Goal: Task Accomplishment & Management: Manage account settings

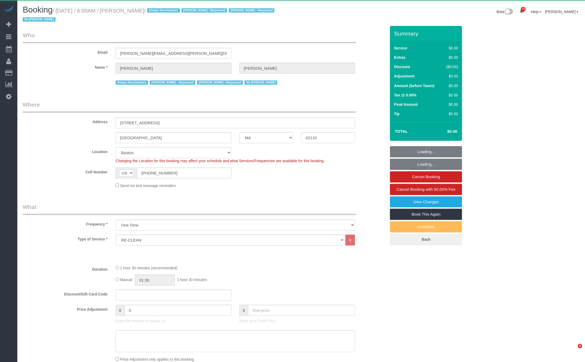
select select "MA"
select select "spot51"
select select "number:89"
select select "number:90"
select select "number:15"
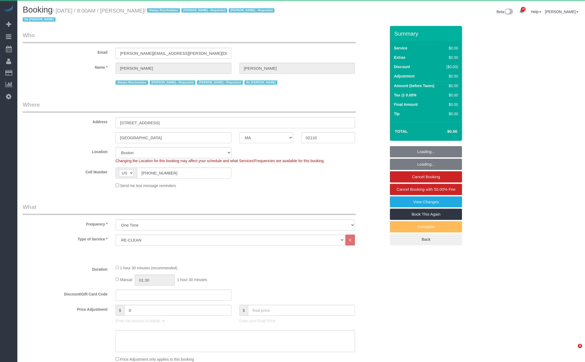
select select "number:6"
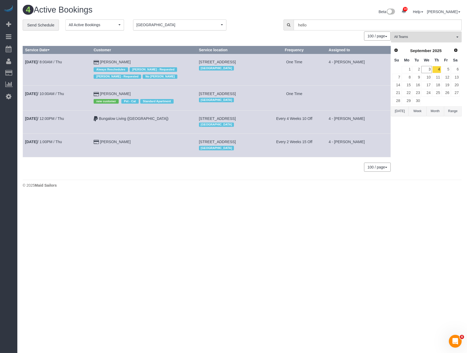
click at [197, 88] on td "21 Brookline Street, Apt. 305, Cambridge, MA 02139 Boston" at bounding box center [230, 98] width 66 height 25
drag, startPoint x: 180, startPoint y: 93, endPoint x: 213, endPoint y: 93, distance: 32.8
click at [213, 93] on td "21 Brookline Street, Apt. 305, Cambridge, MA 02139 Boston" at bounding box center [230, 98] width 66 height 25
copy span "21 Brookline Street"
click at [60, 93] on link "Sep 4th / 10:00AM / Thu" at bounding box center [44, 94] width 39 height 4
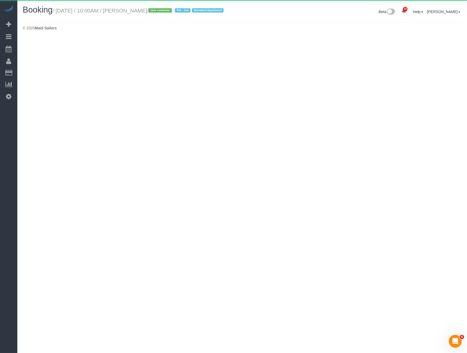
select select "MA"
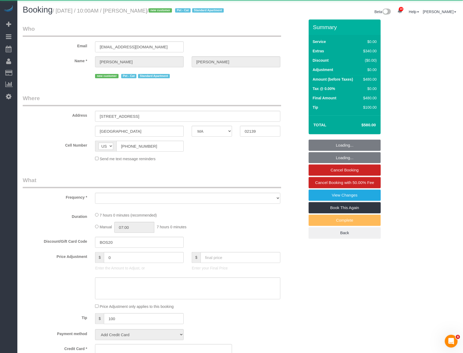
select select "object:3420"
select select "1"
select select "spot101"
select select "number:56"
select select "number:71"
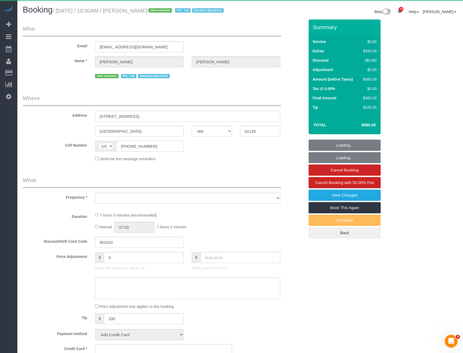
select select "number:14"
select select "number:7"
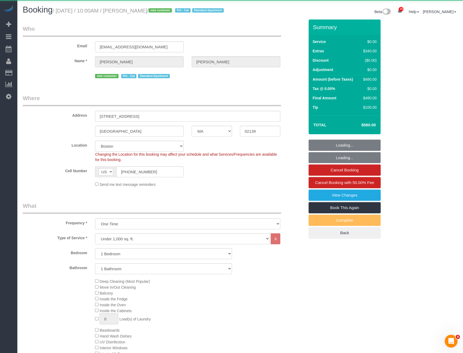
select select "string:stripe-pm_1RzJko4VGloSiKo7Oy7MFwF8"
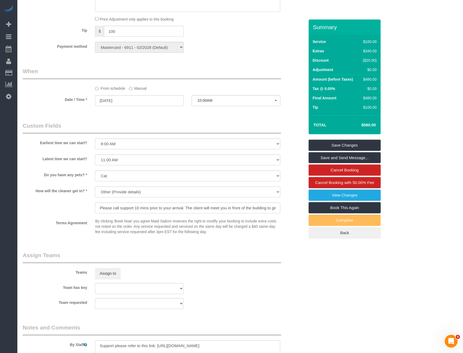
scroll to position [473, 0]
click at [197, 261] on legend "Assign Teams" at bounding box center [152, 257] width 258 height 12
click at [202, 211] on input "Please call support 10 mins prior to your arrival. The client will meet you in …" at bounding box center [187, 207] width 185 height 11
drag, startPoint x: 199, startPoint y: 214, endPoint x: 300, endPoint y: 218, distance: 100.2
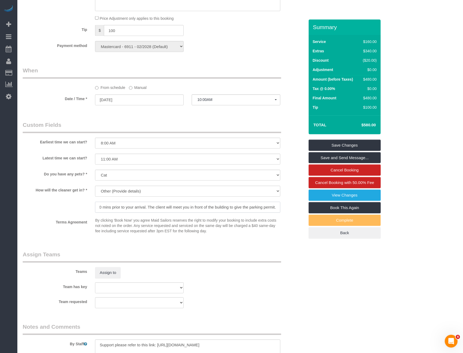
click at [300, 214] on div "How will the cleaner get in? * We'll let you in. Doorman/Front Desk has the key…" at bounding box center [164, 200] width 290 height 28
click at [258, 263] on legend "Assign Teams" at bounding box center [152, 257] width 258 height 12
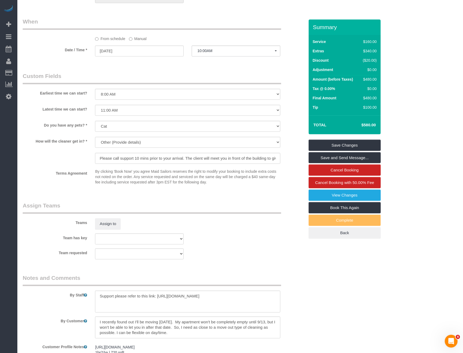
scroll to position [599, 0]
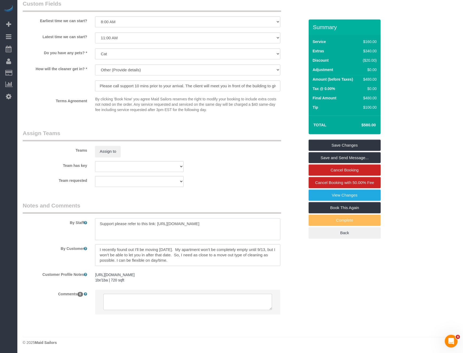
click at [215, 230] on textarea at bounding box center [187, 229] width 185 height 22
click at [215, 230] on textarea "To enrich screen reader interactions, please activate Accessibility in Grammarl…" at bounding box center [187, 229] width 185 height 22
click at [167, 230] on textarea "To enrich screen reader interactions, please activate Accessibility in Grammarl…" at bounding box center [187, 229] width 185 height 22
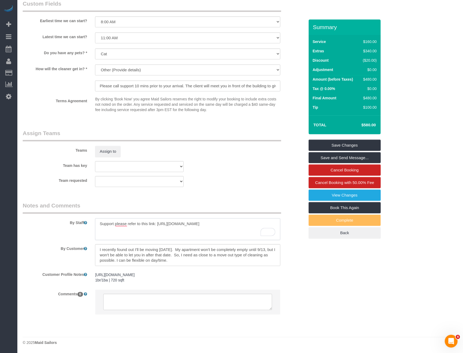
click at [167, 230] on textarea "To enrich screen reader interactions, please activate Accessibility in Grammarl…" at bounding box center [187, 229] width 185 height 22
click at [144, 231] on textarea "To enrich screen reader interactions, please activate Accessibility in Grammarl…" at bounding box center [187, 229] width 185 height 22
drag, startPoint x: 100, startPoint y: 229, endPoint x: 235, endPoint y: 231, distance: 134.8
click at [235, 231] on textarea "To enrich screen reader interactions, please activate Accessibility in Grammarl…" at bounding box center [187, 229] width 185 height 22
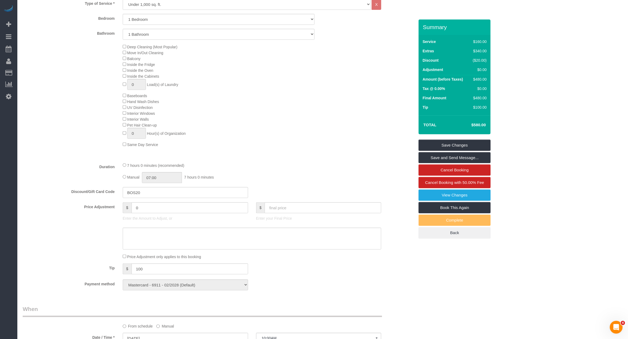
scroll to position [0, 0]
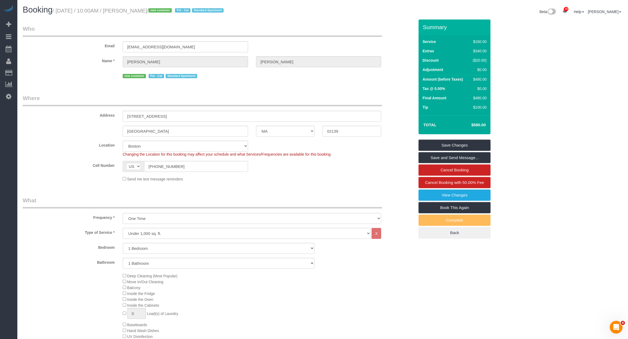
click at [384, 46] on div "Email keithb72@gmail.com" at bounding box center [219, 38] width 400 height 27
click at [431, 41] on label "Service" at bounding box center [429, 41] width 13 height 5
click at [23, 36] on legend "Who" at bounding box center [203, 31] width 360 height 12
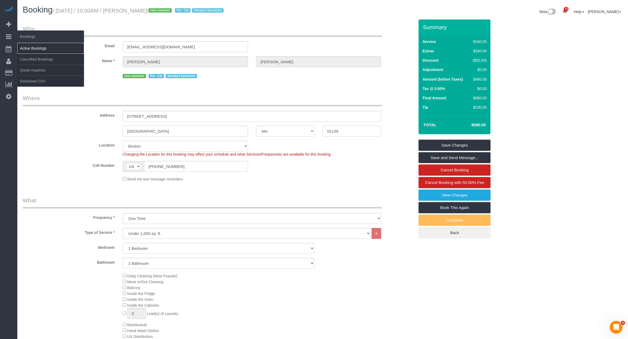
click at [44, 49] on link "Active Bookings" at bounding box center [50, 48] width 67 height 11
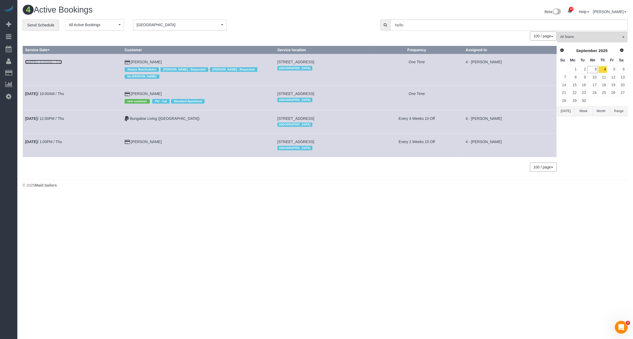
click at [58, 62] on link "Sep 4th / 8:00AM / Thu" at bounding box center [43, 62] width 37 height 4
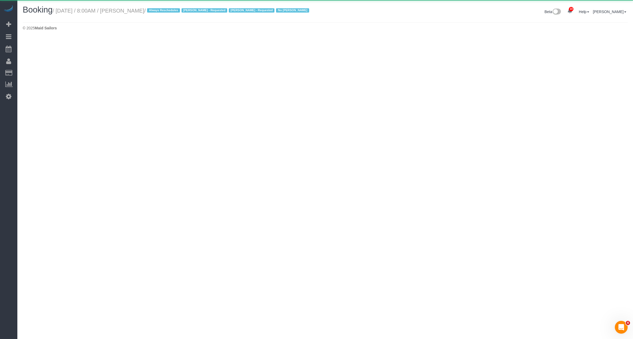
select select "MA"
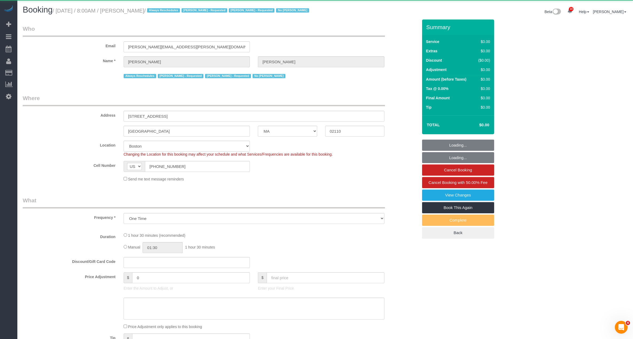
select select "number:89"
select select "number:90"
select select "number:15"
select select "number:6"
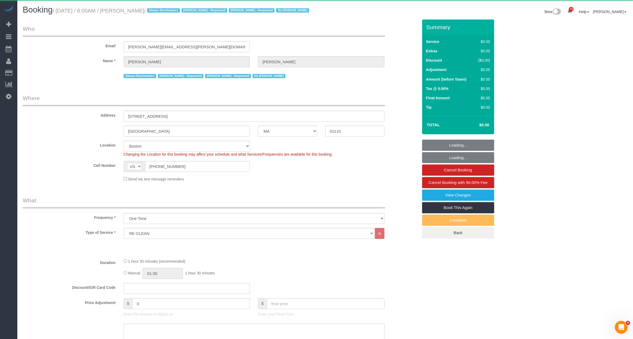
select select "object:4689"
select select "string:stripe-pm_1OP3jM4VGloSiKo7alGGAmXC"
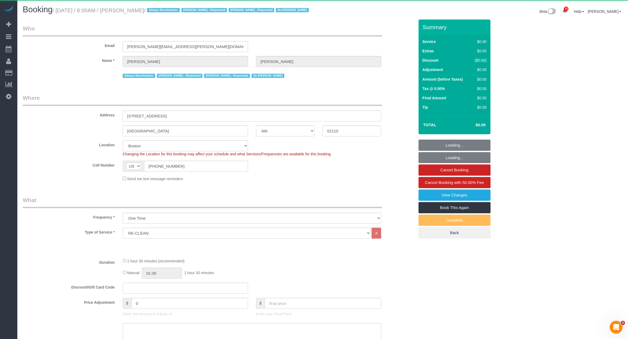
select select "spot199"
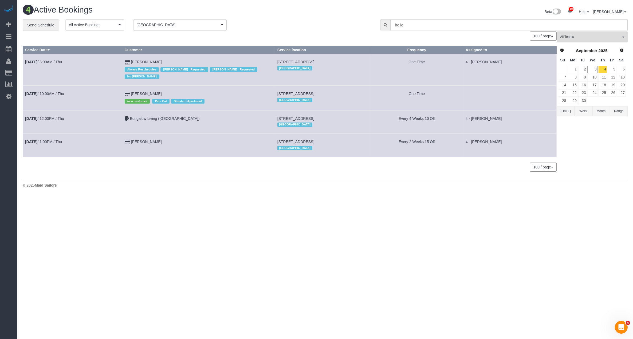
click at [72, 120] on td "Sep 4th / 12:00PM / Thu" at bounding box center [73, 121] width 100 height 23
click at [56, 94] on link "Sep 4th / 10:00AM / Thu" at bounding box center [44, 94] width 39 height 4
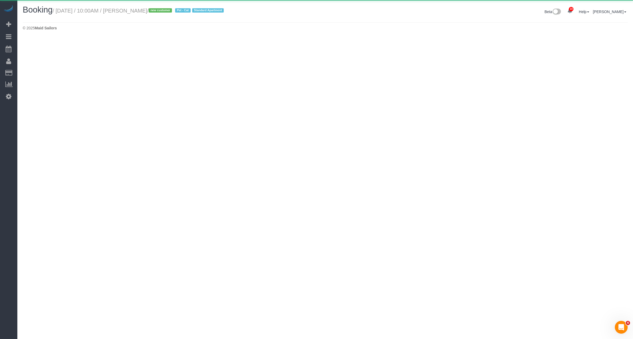
select select "MA"
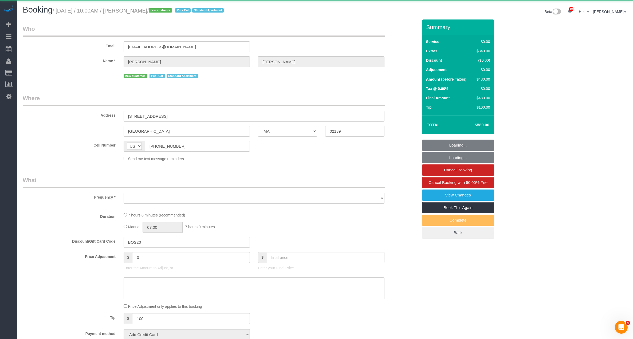
select select "object:5318"
select select "1"
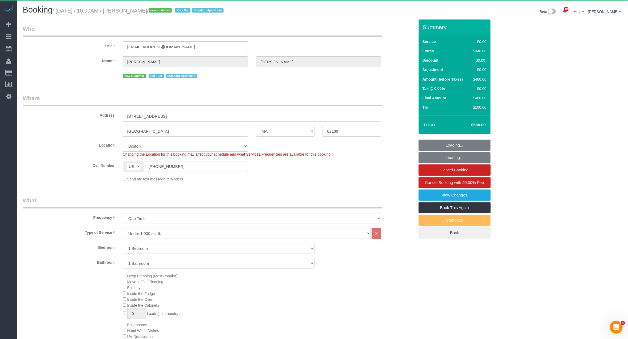
select select "object:5483"
select select "string:stripe-pm_1RzJko4VGloSiKo7Oy7MFwF8"
select select "spot248"
select select "number:56"
select select "number:71"
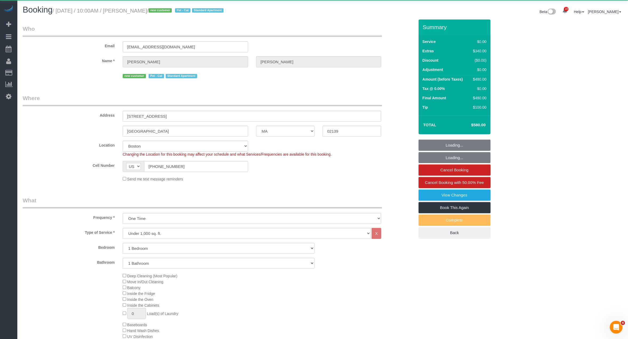
select select "number:14"
select select "number:7"
select select "1"
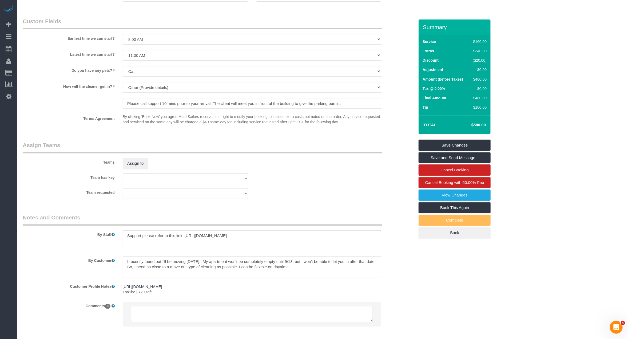
scroll to position [596, 0]
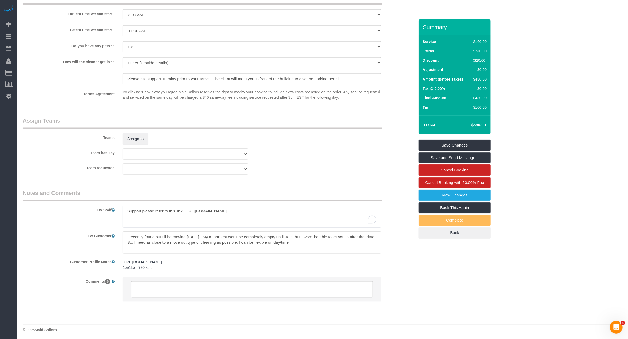
drag, startPoint x: 185, startPoint y: 211, endPoint x: 376, endPoint y: 211, distance: 191.4
click at [376, 211] on textarea "To enrich screen reader interactions, please activate Accessibility in Grammarl…" at bounding box center [252, 217] width 259 height 22
click at [156, 209] on textarea "To enrich screen reader interactions, please activate Accessibility in Grammarl…" at bounding box center [252, 217] width 259 height 22
click at [194, 288] on textarea at bounding box center [252, 289] width 242 height 17
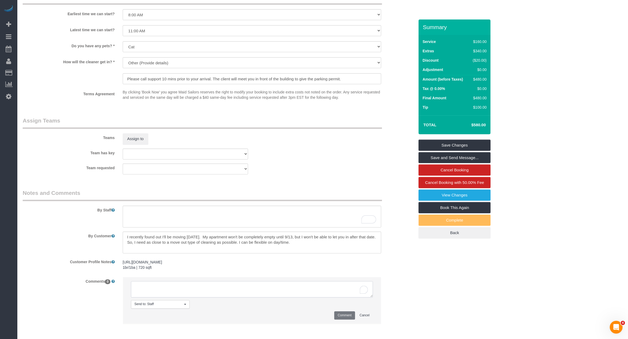
paste textarea "Support please refer to this link: [URL][DOMAIN_NAME]"
type textarea "Support, please refer to this link: [URL][DOMAIN_NAME]"
click at [341, 313] on button "Comment" at bounding box center [345, 316] width 21 height 8
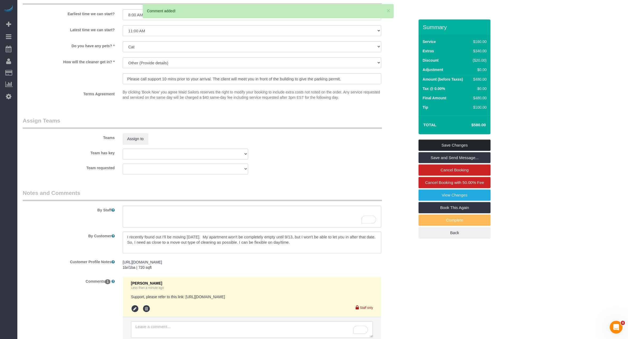
click at [436, 144] on link "Save Changes" at bounding box center [455, 145] width 72 height 11
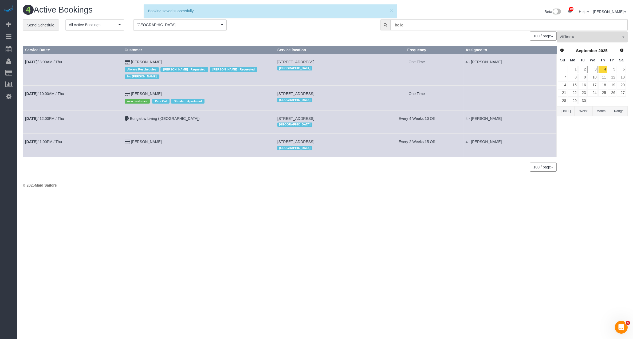
click at [37, 87] on td "Sep 4th / 10:00AM / Thu" at bounding box center [73, 98] width 100 height 25
click at [37, 92] on b "[DATE]" at bounding box center [31, 94] width 12 height 4
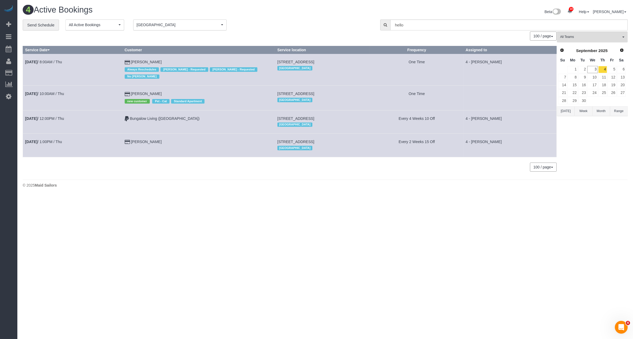
select select "MA"
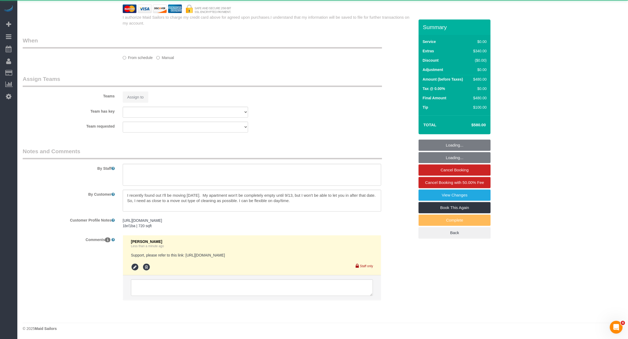
select select "object:6369"
select select "spot297"
select select "number:56"
select select "number:71"
select select "number:14"
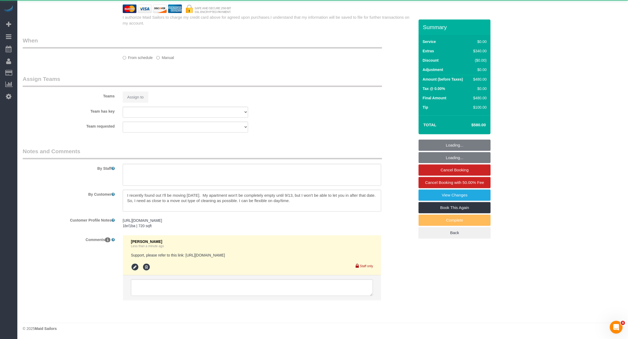
select select "number:7"
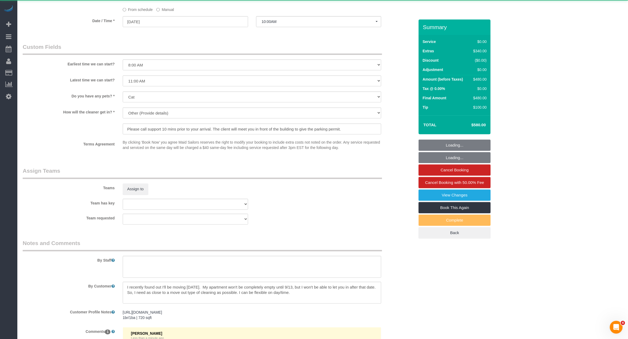
select select "object:6674"
select select "string:stripe-pm_1RzJko4VGloSiKo7Oy7MFwF8"
select select
select select "1"
select select "spot346"
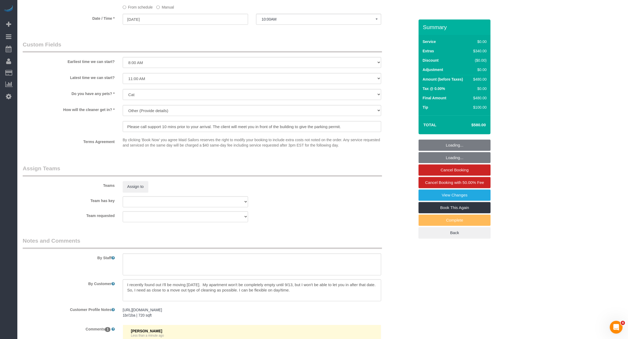
scroll to position [636, 0]
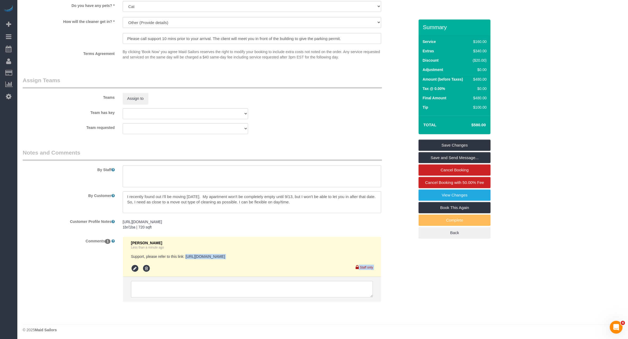
drag, startPoint x: 186, startPoint y: 256, endPoint x: 316, endPoint y: 260, distance: 130.1
click at [316, 260] on div "Raymond Chiu Less than a minute ago Support, please refer to this link: https:/…" at bounding box center [252, 257] width 242 height 32
copy div "https://maidsailors.slack.com/archives/CQ46VRFST/p1756825483131019 Staff only"
click at [294, 254] on pre "Support, please refer to this link: [URL][DOMAIN_NAME]" at bounding box center [252, 256] width 242 height 5
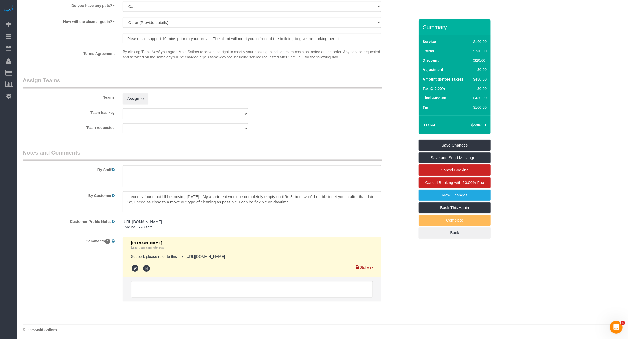
click at [185, 257] on pre "Support, please refer to this link: [URL][DOMAIN_NAME]" at bounding box center [252, 256] width 242 height 5
drag, startPoint x: 186, startPoint y: 257, endPoint x: 305, endPoint y: 256, distance: 118.8
click at [305, 256] on pre "Support, please refer to this link: [URL][DOMAIN_NAME]" at bounding box center [252, 256] width 242 height 5
copy pre "https://maidsailors.slack.com/archives/CQ46VRFST/p1756825483131019"
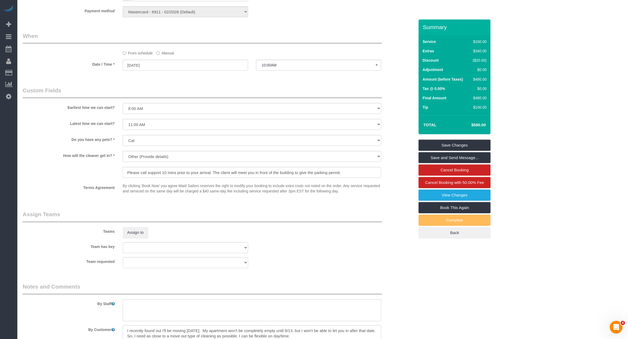
scroll to position [487, 0]
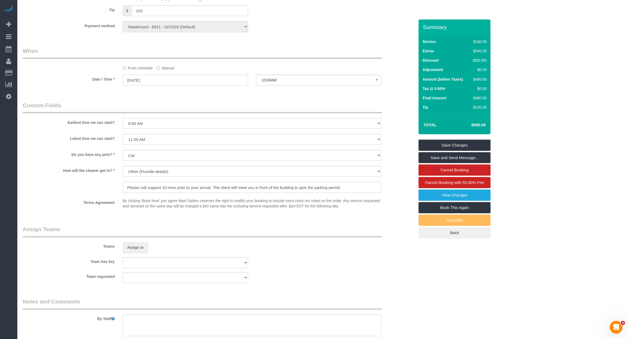
click at [239, 185] on input "Please call support 10 mins prior to your arrival. The client will meet you in …" at bounding box center [252, 187] width 259 height 11
click at [362, 187] on input "Please call support 10 mins prior to your arrival. The client will meet you in …" at bounding box center [252, 187] width 259 height 11
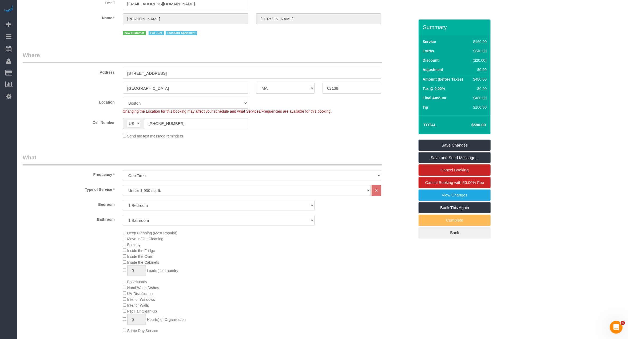
scroll to position [0, 0]
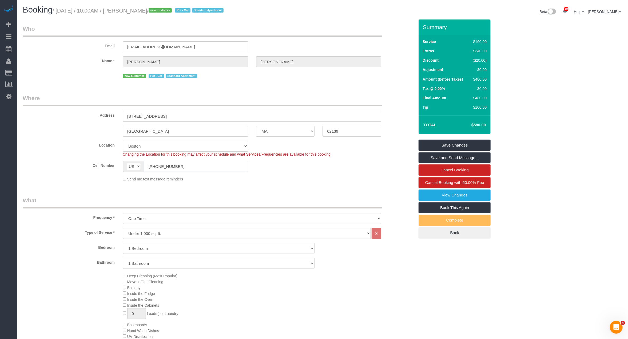
click at [161, 169] on input "[PHONE_NUMBER]" at bounding box center [196, 166] width 104 height 11
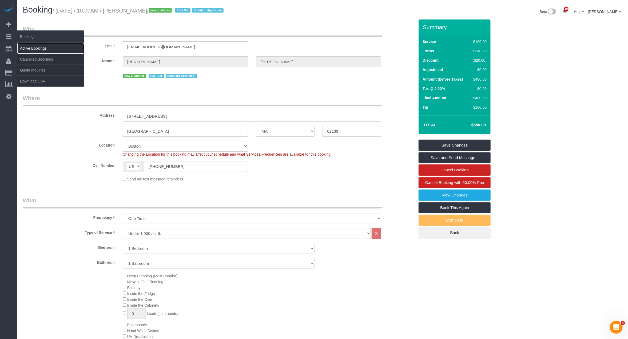
click at [38, 51] on link "Active Bookings" at bounding box center [50, 48] width 67 height 11
click at [38, 51] on body "10 Beta Your Notifications You have 0 alerts × You have 9 to charge for 09/02/2…" at bounding box center [314, 169] width 628 height 339
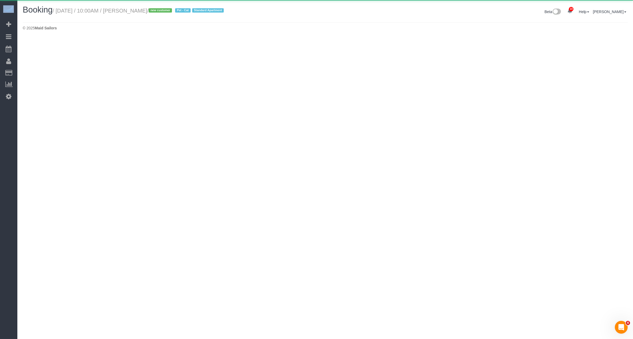
select select "MA"
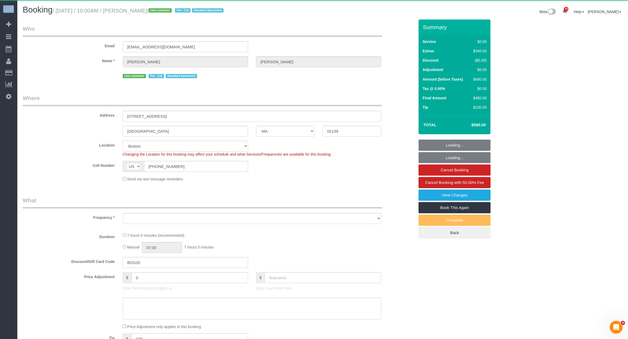
select select "object:7840"
select select "string:stripe-pm_1RzJko4VGloSiKo7Oy7MFwF8"
select select
select select "1"
select select "number:56"
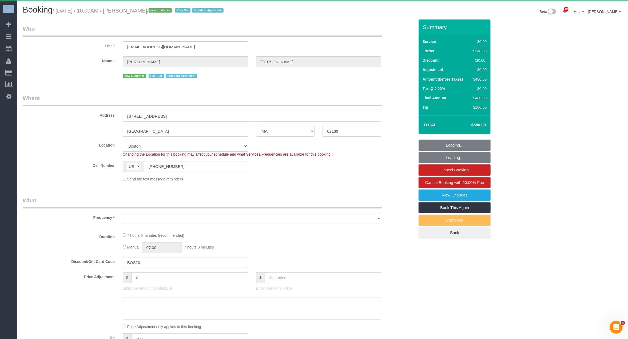
select select "number:71"
select select "number:14"
select select "number:7"
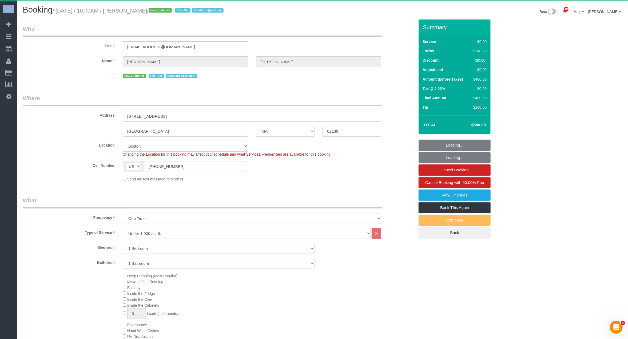
select select "spot444"
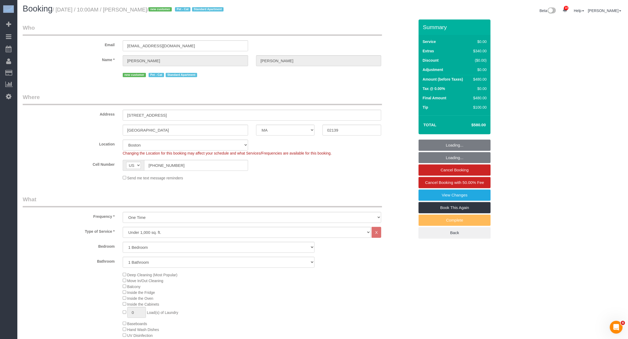
scroll to position [122, 0]
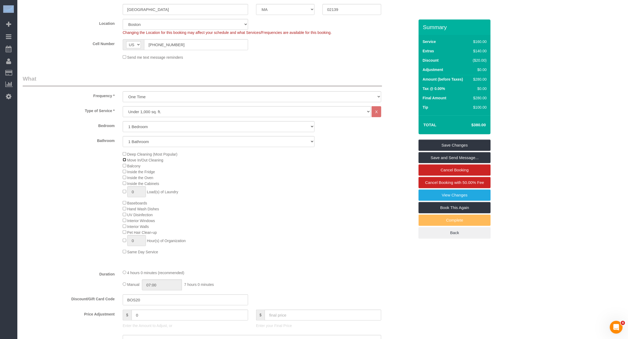
select select "spot493"
click at [84, 190] on div "Deep Cleaning (Most Popular) Move In/Out Cleaning Balcony Inside the Fridge Ins…" at bounding box center [219, 203] width 400 height 104
select select "spot542"
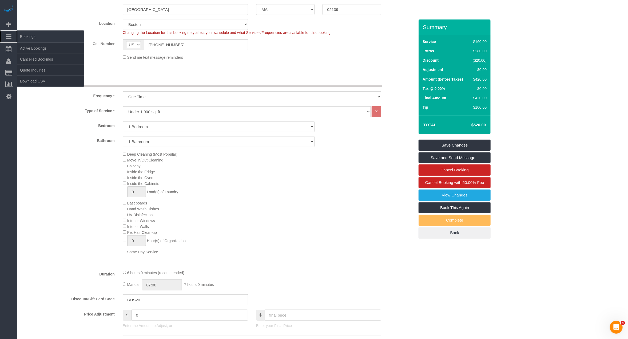
click at [4, 36] on link "Bookings" at bounding box center [8, 36] width 17 height 12
click at [33, 50] on link "Active Bookings" at bounding box center [50, 48] width 67 height 11
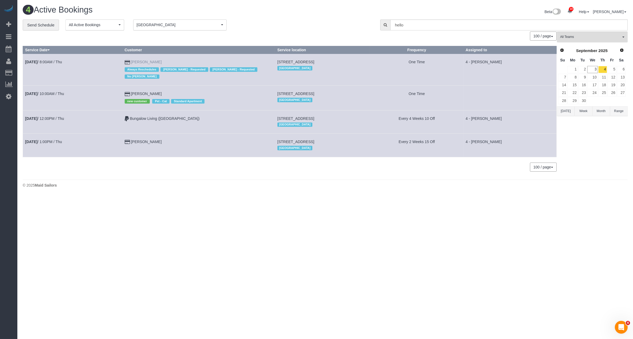
drag, startPoint x: 163, startPoint y: 61, endPoint x: 123, endPoint y: 60, distance: 39.2
click at [123, 60] on td "Nicole Pasquale Always Reschedules Daniela Ferreira - Requested Marcia Batista …" at bounding box center [198, 70] width 153 height 32
copy link "[PERSON_NAME]"
click at [459, 40] on div "0 Bookings found. We couldn't find any bookings that matched your search. Creat…" at bounding box center [290, 104] width 534 height 145
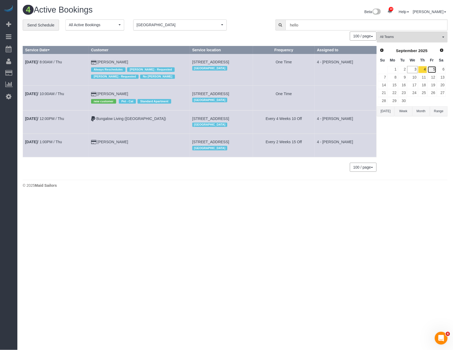
click at [432, 68] on link "5" at bounding box center [431, 69] width 9 height 7
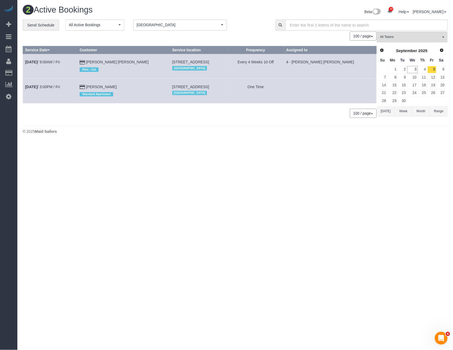
click at [91, 91] on div "Standard Apartment" at bounding box center [124, 93] width 88 height 8
click at [106, 81] on td "Ashley Markson Standard Apartment" at bounding box center [123, 90] width 92 height 25
click at [101, 91] on div "Standard Apartment" at bounding box center [124, 93] width 88 height 8
click at [104, 85] on link "Ashley Markson" at bounding box center [101, 87] width 31 height 4
drag, startPoint x: 118, startPoint y: 87, endPoint x: 87, endPoint y: 87, distance: 31.5
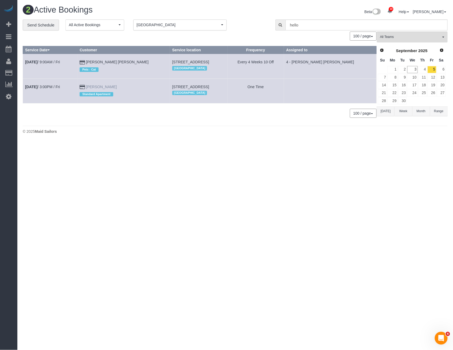
click at [88, 86] on td "Ashley Markson Standard Apartment" at bounding box center [123, 90] width 92 height 25
copy link "Ashley Markson"
click at [170, 82] on td "25 Northern Avenue, Apt. 809, Boston, MA 02210 Boston" at bounding box center [198, 90] width 57 height 25
drag, startPoint x: 105, startPoint y: 86, endPoint x: 86, endPoint y: 84, distance: 19.6
click at [86, 84] on td "Ashley Markson Standard Apartment" at bounding box center [123, 90] width 92 height 25
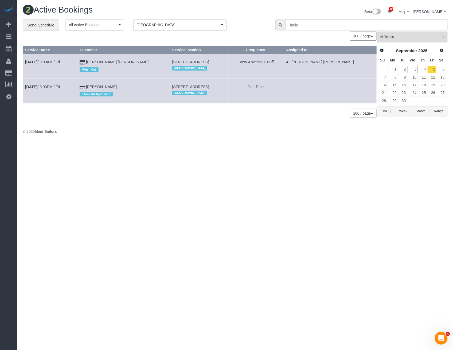
copy link "Ashley Markson"
drag, startPoint x: 148, startPoint y: 84, endPoint x: 200, endPoint y: 85, distance: 51.5
click at [200, 85] on span "25 Northern Avenue, Apt. 809, Boston, MA 02210" at bounding box center [190, 87] width 37 height 4
click at [199, 87] on span "25 Northern Avenue, Apt. 809, Boston, MA 02210" at bounding box center [190, 87] width 37 height 4
drag, startPoint x: 199, startPoint y: 86, endPoint x: 148, endPoint y: 85, distance: 50.5
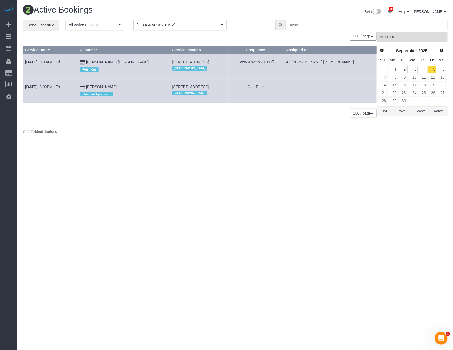
click at [172, 85] on span "25 Northern Avenue, Apt. 809, Boston, MA 02210" at bounding box center [190, 87] width 37 height 4
drag, startPoint x: 151, startPoint y: 85, endPoint x: 198, endPoint y: 84, distance: 47.3
click at [198, 84] on td "25 Northern Avenue, Apt. 809, Boston, MA 02210 Boston" at bounding box center [198, 90] width 57 height 25
copy span "25 Northern Avenue, Apt. 809"
click at [416, 70] on link "3" at bounding box center [412, 69] width 10 height 7
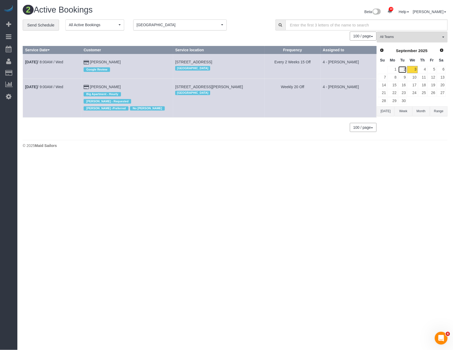
click at [406, 70] on link "2" at bounding box center [402, 69] width 9 height 7
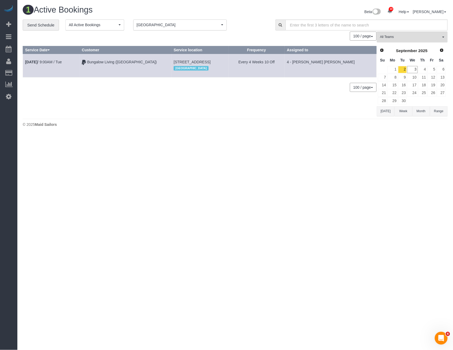
click at [204, 30] on button "Boston Boston" at bounding box center [179, 24] width 93 height 11
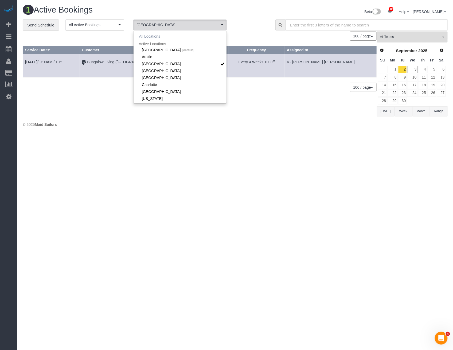
click at [153, 38] on button "All Locations" at bounding box center [149, 36] width 32 height 7
click at [275, 107] on div "0 Bookings found. We couldn't find any bookings that matched your search. Creat…" at bounding box center [200, 74] width 354 height 84
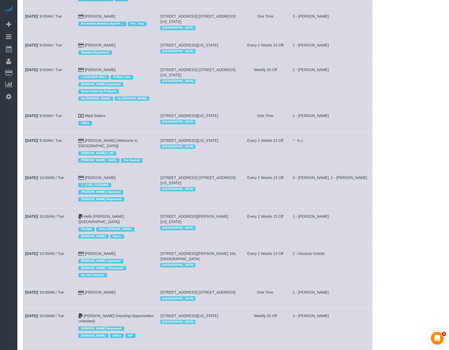
scroll to position [1003, 0]
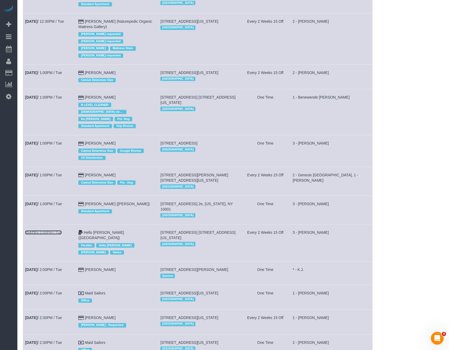
click at [52, 230] on link "Sep 2nd / 2:00PM / Tue" at bounding box center [43, 232] width 37 height 4
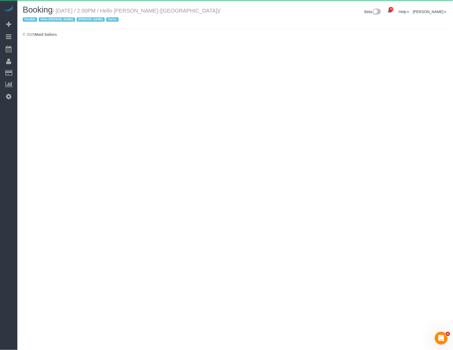
select select "NY"
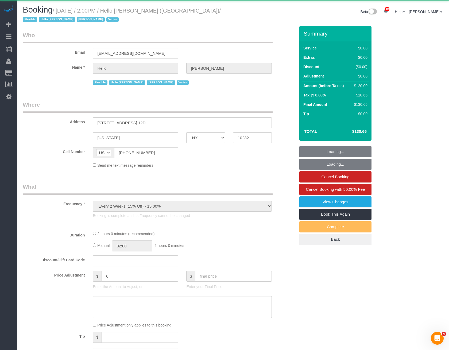
select select "object:10900"
select select "1"
select select "spot591"
select select "number:89"
select select "number:90"
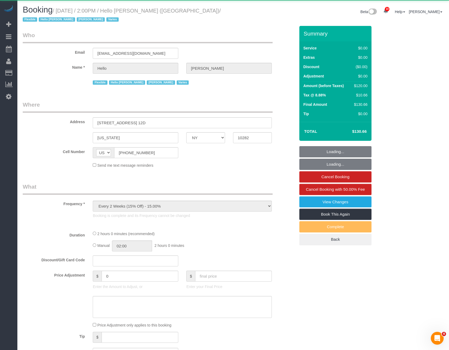
select select "number:15"
select select "number:6"
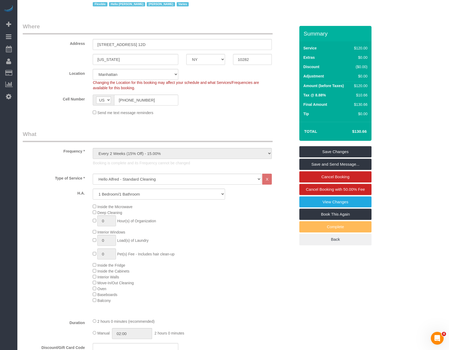
scroll to position [216, 0]
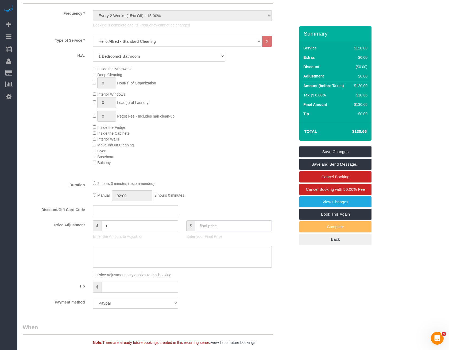
click at [205, 225] on input "text" at bounding box center [233, 225] width 77 height 11
type input "60"
click at [181, 261] on textarea at bounding box center [182, 257] width 179 height 22
type input "-64.89"
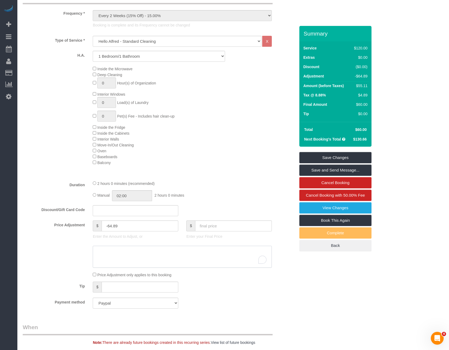
click at [187, 257] on textarea "To enrich screen reader interactions, please activate Accessibility in Grammarl…" at bounding box center [182, 257] width 179 height 22
paste textarea "https://maidsailors.slack.com/archives/C01AMHWPX60/p1756906700696239"
type textarea "https://maidsailors.slack.com/archives/C01AMHWPX60/p1756906700696239"
click at [154, 229] on input "-64.89" at bounding box center [139, 225] width 77 height 11
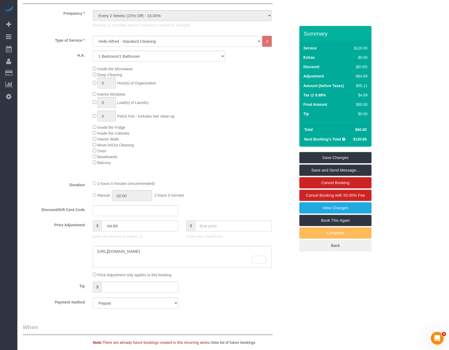
click at [154, 229] on input "-64.89" at bounding box center [139, 225] width 77 height 11
click at [49, 245] on sui-booking-price-adjustment "Price Adjustment $ Enter the Amount to Adjust, or $ Enter your Final Price Pric…" at bounding box center [159, 248] width 272 height 57
type input "0"
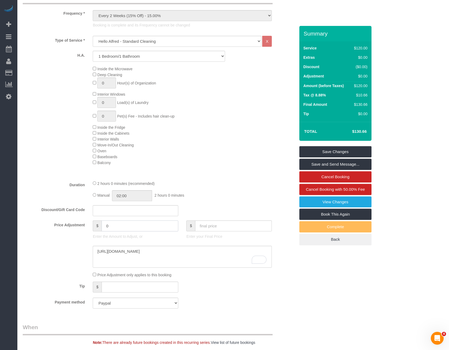
click at [128, 228] on input "0" at bounding box center [139, 225] width 77 height 11
type input "-60"
click at [53, 245] on sui-booking-price-adjustment "Price Adjustment $ -60 Enter the Amount to Adjust, or $ Enter your Final Price …" at bounding box center [159, 248] width 272 height 57
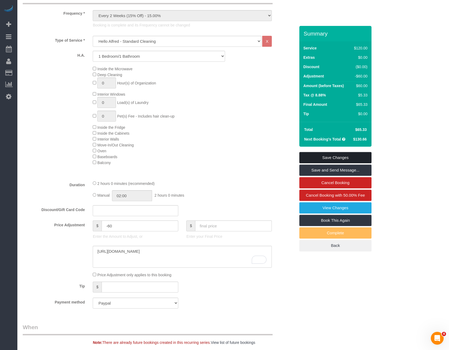
click at [333, 157] on link "Save Changes" at bounding box center [335, 157] width 72 height 11
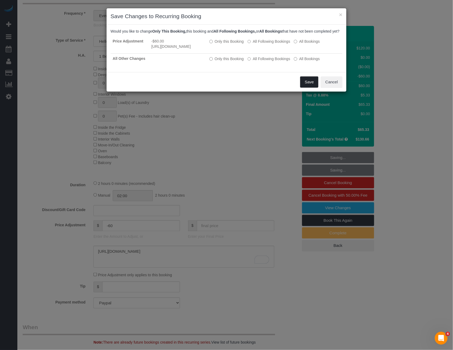
click at [315, 88] on button "Save" at bounding box center [309, 81] width 18 height 11
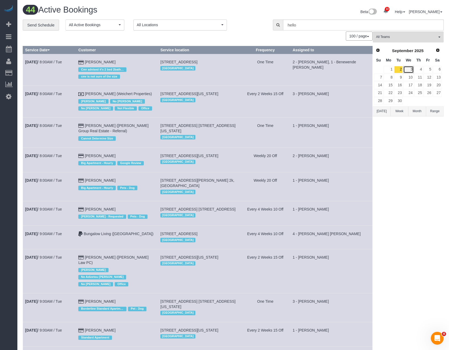
click at [410, 68] on link "3" at bounding box center [408, 69] width 10 height 7
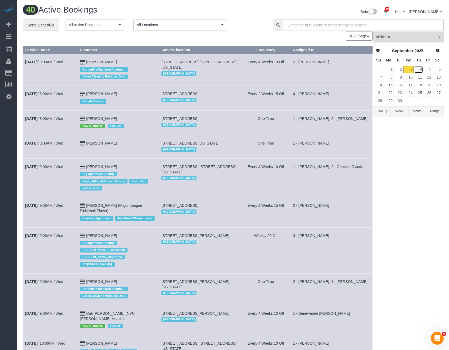
click at [419, 67] on link "4" at bounding box center [418, 69] width 9 height 7
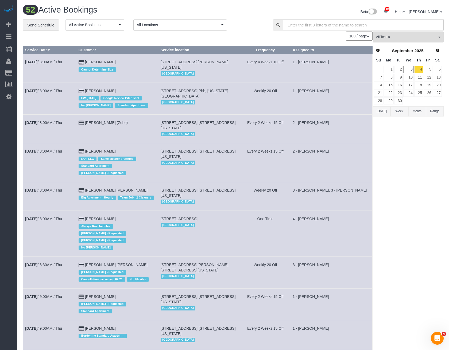
click at [190, 23] on span "All Locations" at bounding box center [178, 24] width 83 height 5
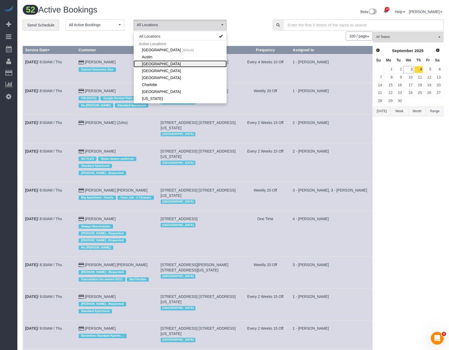
click at [153, 63] on link "[GEOGRAPHIC_DATA]" at bounding box center [179, 63] width 93 height 7
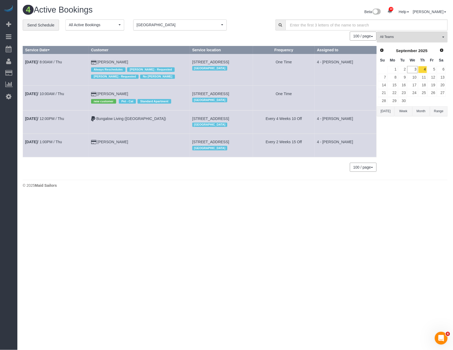
drag, startPoint x: 175, startPoint y: 92, endPoint x: 208, endPoint y: 93, distance: 33.4
click at [208, 93] on td "21 Brookline Street, Apt. 305, Cambridge, MA 02139 Boston" at bounding box center [221, 98] width 63 height 25
copy span "21 Brookline Street,"
click at [240, 139] on td "77 Exeter Street, Apt 406, Boston, MA 02116 Boston" at bounding box center [221, 145] width 63 height 23
drag, startPoint x: 183, startPoint y: 61, endPoint x: 206, endPoint y: 61, distance: 23.5
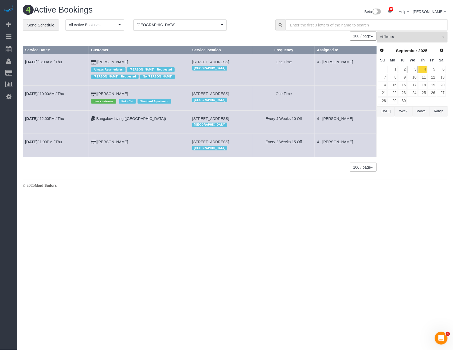
click at [206, 61] on td "85 East India Row, 24c, Boston, MA 02110 Boston" at bounding box center [221, 70] width 63 height 32
copy span "85 East India Row,"
click at [190, 90] on td "21 Brookline Street, Apt. 305, Cambridge, MA 02139 Boston" at bounding box center [221, 98] width 63 height 25
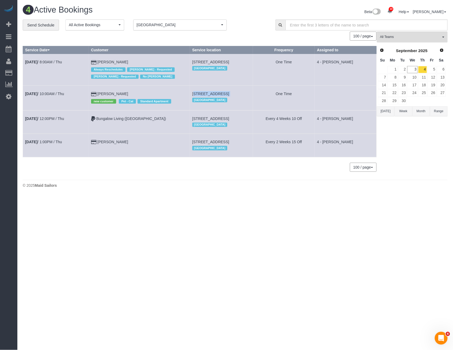
copy td "[STREET_ADDRESS]"
click at [44, 97] on td "Sep 4th / 10:00AM / Thu" at bounding box center [56, 98] width 66 height 25
click at [49, 96] on td "Sep 4th / 10:00AM / Thu" at bounding box center [56, 98] width 66 height 25
click at [50, 92] on link "Sep 4th / 10:00AM / Thu" at bounding box center [44, 94] width 39 height 4
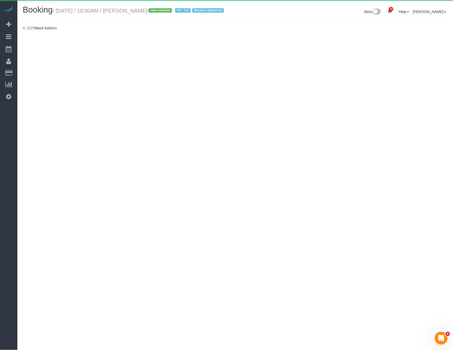
select select "MA"
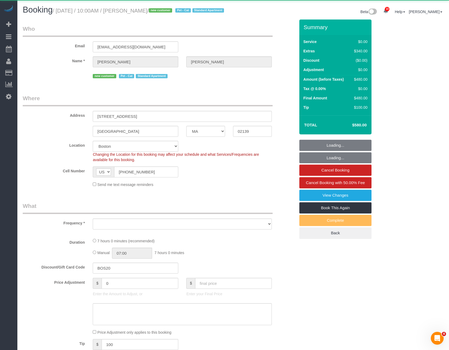
select select "object:16188"
select select "string:stripe-pm_1RzJko4VGloSiKo7Oy7MFwF8"
select select "spot622"
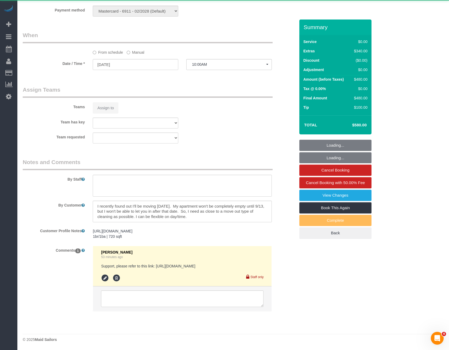
select select "object:16476"
select select "1"
select select "number:56"
select select "number:71"
select select "number:14"
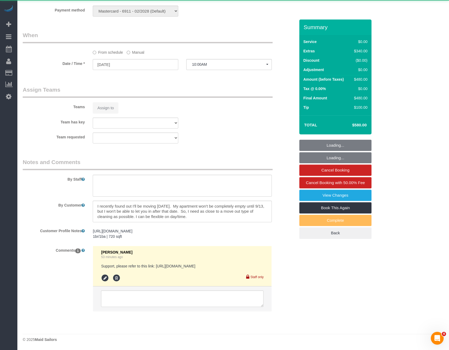
select select "number:7"
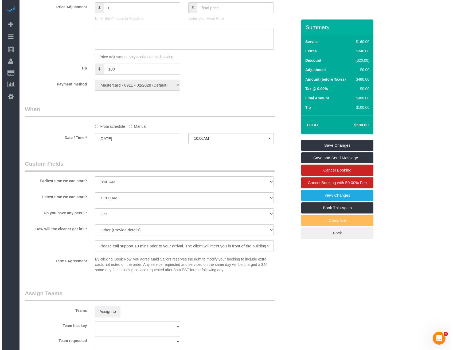
scroll to position [648, 0]
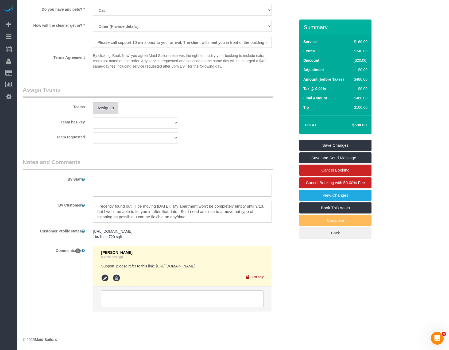
click at [113, 109] on button "Assign to" at bounding box center [106, 107] width 26 height 11
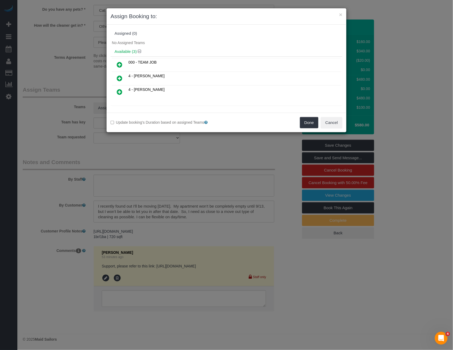
scroll to position [68, 0]
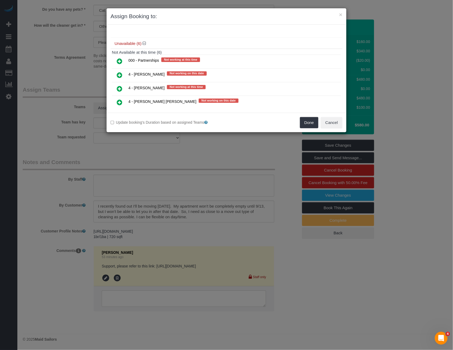
click at [118, 72] on icon at bounding box center [120, 75] width 6 height 6
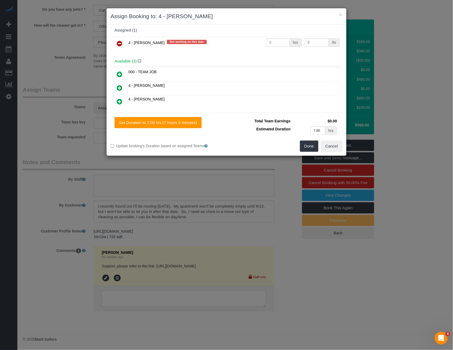
scroll to position [0, 0]
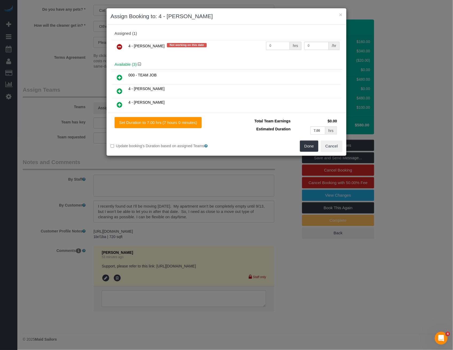
click at [274, 49] on input "0" at bounding box center [278, 46] width 24 height 8
type input "1"
click at [315, 43] on input "0" at bounding box center [316, 46] width 25 height 8
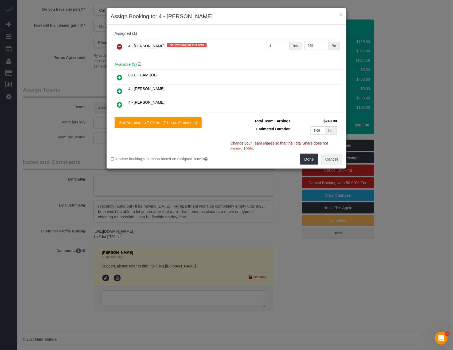
type input "240"
click at [317, 130] on input "7.00" at bounding box center [317, 130] width 15 height 8
click at [313, 158] on button "Done" at bounding box center [309, 159] width 19 height 11
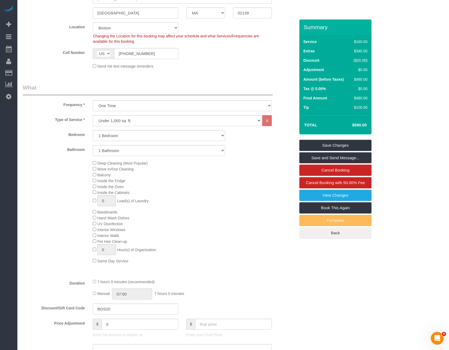
scroll to position [101, 0]
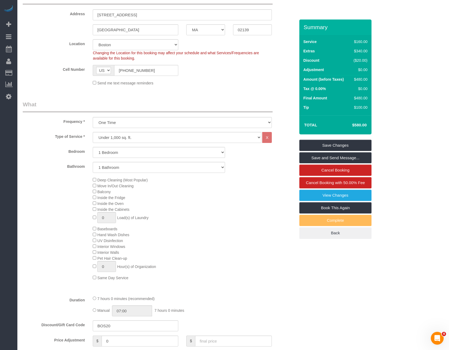
drag, startPoint x: 139, startPoint y: 192, endPoint x: 98, endPoint y: 193, distance: 40.3
click at [98, 193] on div "Deep Cleaning (Most Popular) Move In/Out Cleaning Balcony Inside the Fridge Ins…" at bounding box center [194, 229] width 210 height 104
click at [259, 238] on div "Deep Cleaning (Most Popular) Move In/Out Cleaning Balcony Inside the Fridge Ins…" at bounding box center [194, 229] width 210 height 104
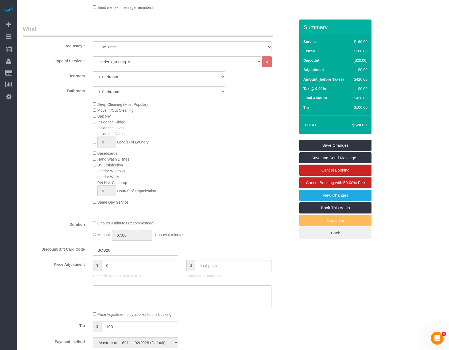
scroll to position [295, 0]
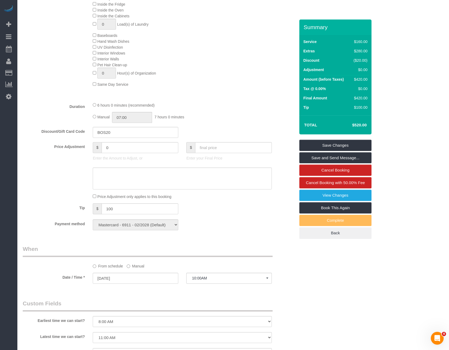
select select "spot670"
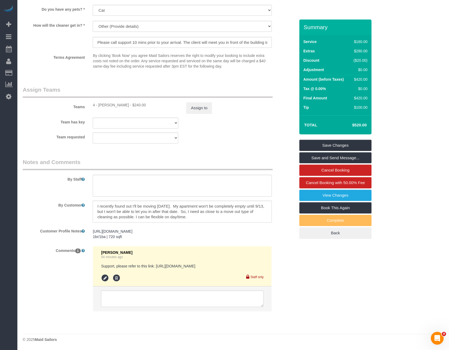
scroll to position [647, 0]
click at [200, 106] on button "Assign to" at bounding box center [199, 107] width 26 height 11
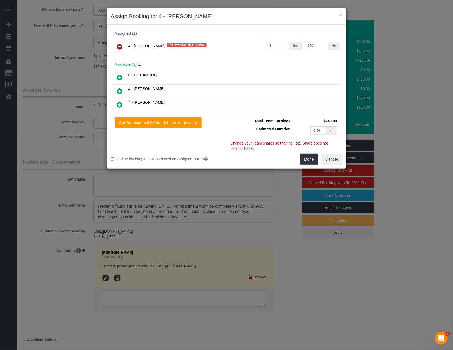
click at [322, 46] on input "240" at bounding box center [316, 46] width 25 height 8
type input "210"
click at [306, 158] on button "Done" at bounding box center [309, 159] width 19 height 11
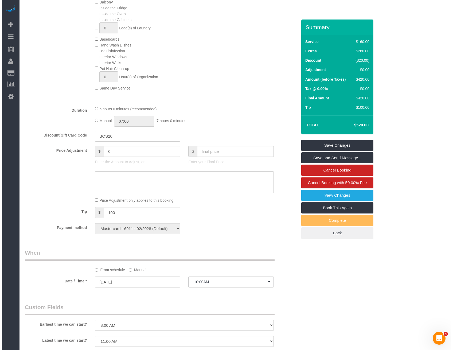
scroll to position [383, 0]
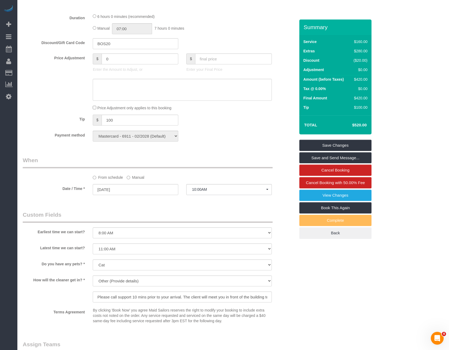
click at [133, 179] on label "Manual" at bounding box center [136, 176] width 18 height 7
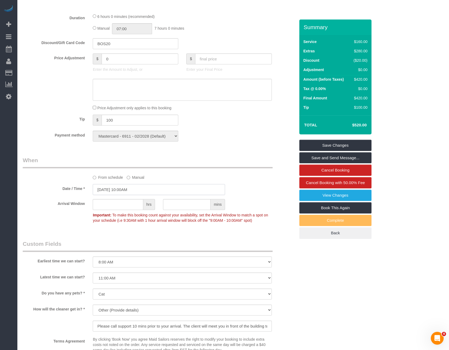
click at [135, 195] on input "[DATE] 10:00AM" at bounding box center [159, 189] width 132 height 11
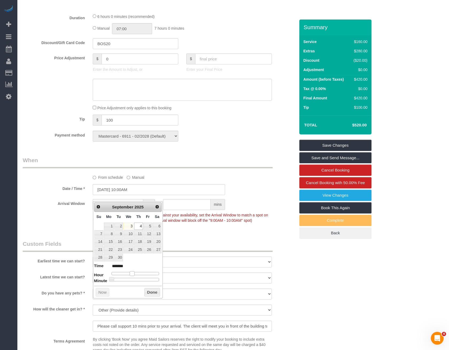
type input "[DATE] 9:00AM"
type input "******"
click at [128, 271] on span at bounding box center [129, 273] width 5 height 5
click at [146, 289] on button "Done" at bounding box center [152, 292] width 16 height 9
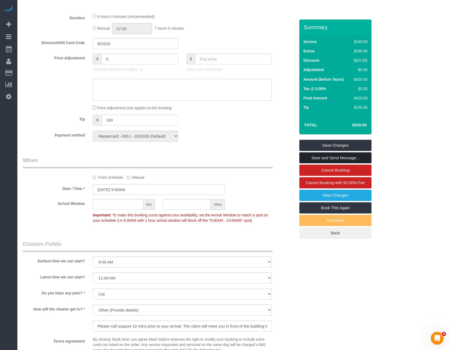
click at [351, 163] on link "Save and Send Message..." at bounding box center [335, 157] width 72 height 11
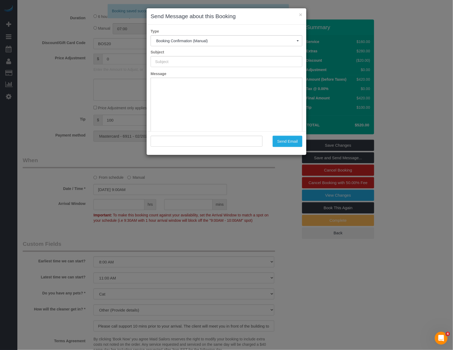
type input "Cleaning Confirmed for 09/04/2025 at 9:00am"
type input ""Keith Bitely" <keithb72@gmail.com>"
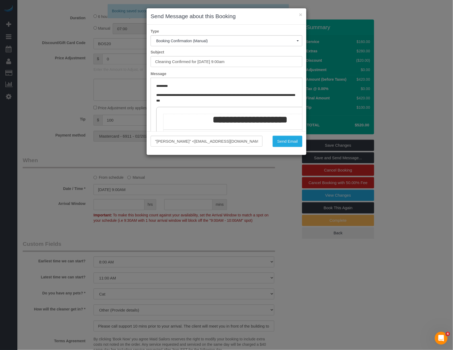
scroll to position [0, 0]
click at [295, 144] on button "Send Email" at bounding box center [288, 141] width 30 height 11
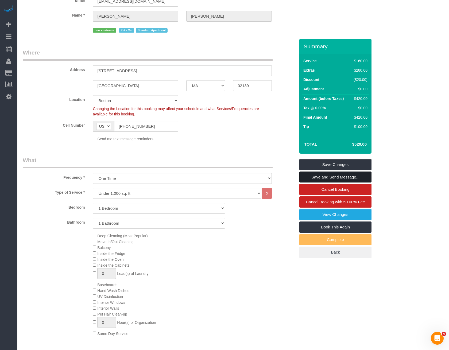
scroll to position [11, 0]
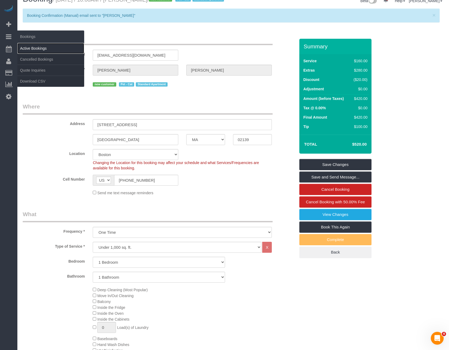
click at [36, 44] on link "Active Bookings" at bounding box center [50, 48] width 67 height 11
click at [36, 44] on body "10 Beta Your Notifications You have 0 alerts × You have 9 to charge for 09/02/2…" at bounding box center [224, 164] width 449 height 350
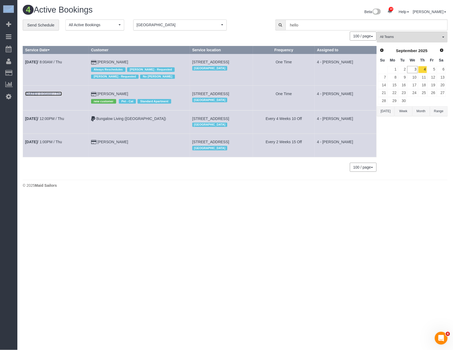
click at [53, 92] on link "Sep 4th / 9:00AM / Thu" at bounding box center [43, 94] width 37 height 4
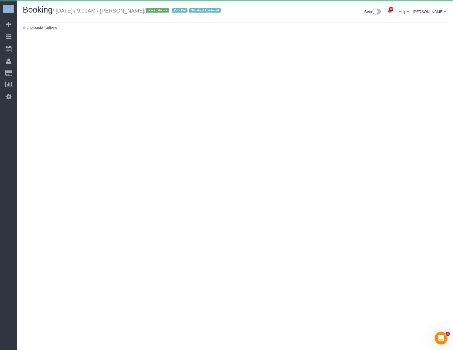
select select "MA"
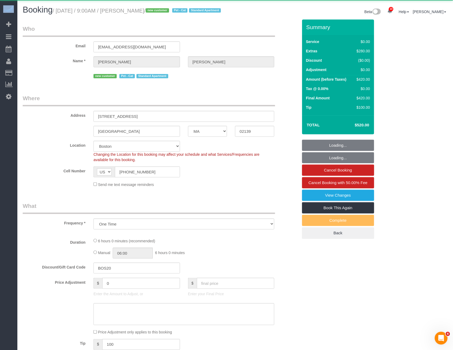
select select "object:18035"
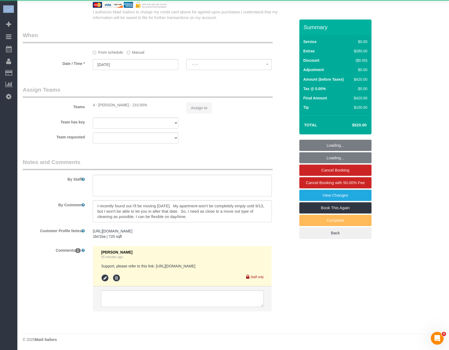
select select
select select "1"
select select "number:56"
select select "number:71"
select select "number:14"
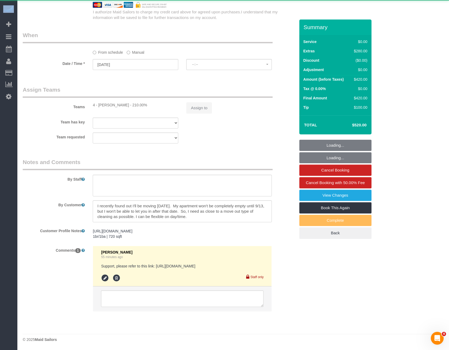
select select "number:7"
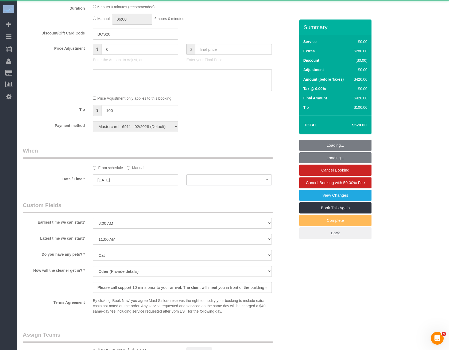
select select "object:18340"
select select "string:stripe-pm_1RzJko4VGloSiKo7Oy7MFwF8"
select select "spot766"
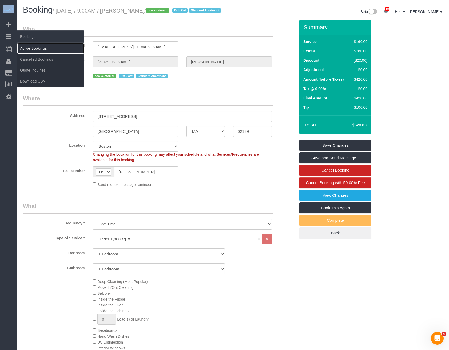
click at [41, 48] on link "Active Bookings" at bounding box center [50, 48] width 67 height 11
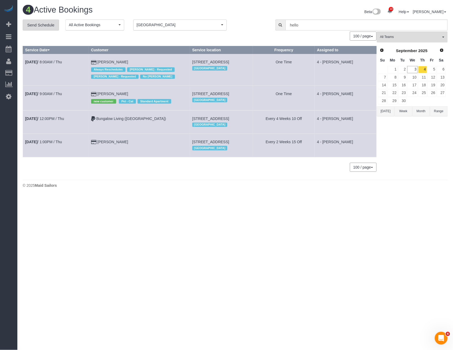
click at [48, 25] on link "Send Schedule" at bounding box center [41, 24] width 36 height 11
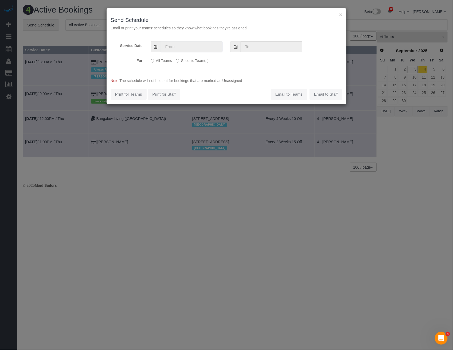
click at [207, 47] on input "text" at bounding box center [192, 46] width 62 height 11
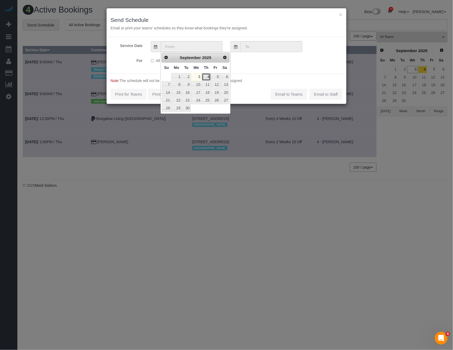
click at [209, 77] on link "4" at bounding box center [206, 76] width 9 height 7
type input "[DATE]"
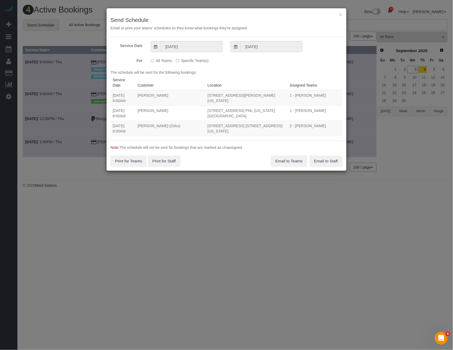
click at [183, 57] on label "Specific Team(s)" at bounding box center [192, 59] width 33 height 7
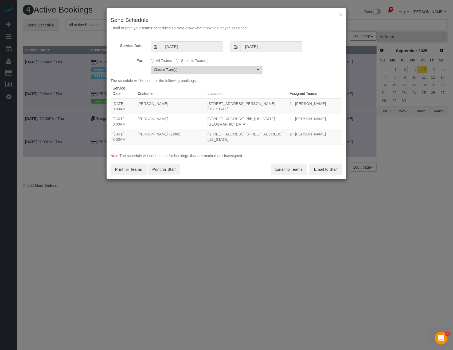
click at [183, 71] on span "Choose Team(s)" at bounding box center [204, 70] width 101 height 5
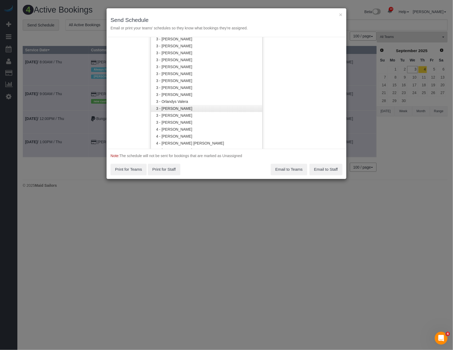
scroll to position [434, 0]
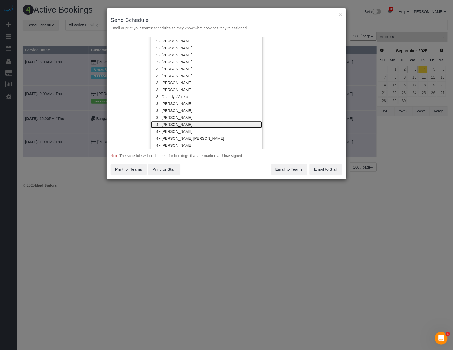
click at [193, 121] on link "4 - [PERSON_NAME]" at bounding box center [206, 124] width 111 height 7
click at [197, 122] on link "4 - [PERSON_NAME]" at bounding box center [206, 124] width 111 height 7
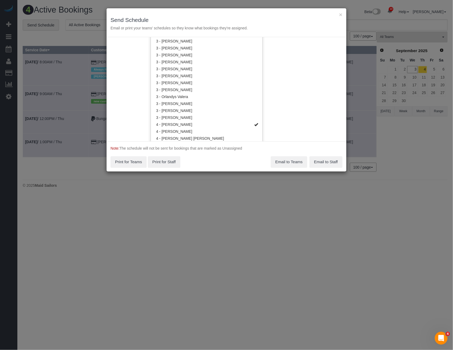
click at [304, 89] on div "Service Date 09/04/2025 09/04/2025 For All Teams Specific Team(s) 4 - Daniela F…" at bounding box center [227, 89] width 240 height 104
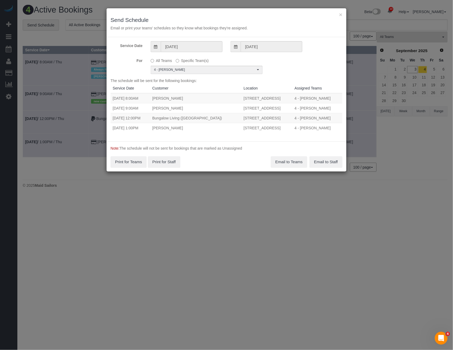
drag, startPoint x: 199, startPoint y: 107, endPoint x: 285, endPoint y: 111, distance: 85.8
click at [285, 111] on td "[STREET_ADDRESS]" at bounding box center [266, 108] width 51 height 10
click at [287, 162] on button "Email to Teams" at bounding box center [289, 161] width 36 height 11
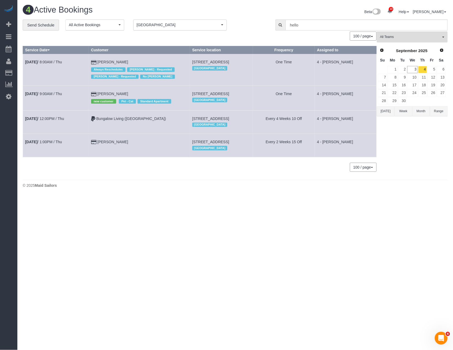
drag, startPoint x: 176, startPoint y: 92, endPoint x: 215, endPoint y: 95, distance: 39.9
click at [215, 95] on span "[STREET_ADDRESS]" at bounding box center [210, 94] width 37 height 4
click at [48, 94] on link "Sep 4th / 9:00AM / Thu" at bounding box center [43, 94] width 37 height 4
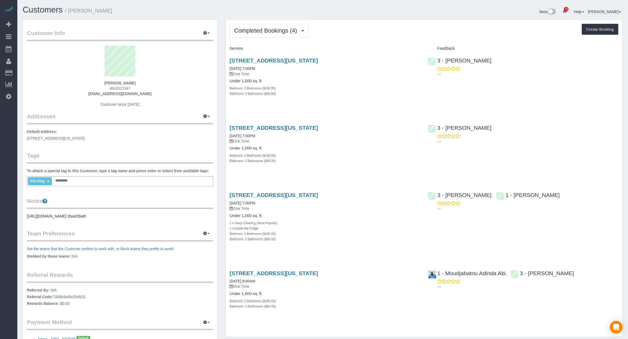
click at [392, 153] on div "Bedroom: 2 Bedrooms ($160.00)" at bounding box center [325, 155] width 191 height 5
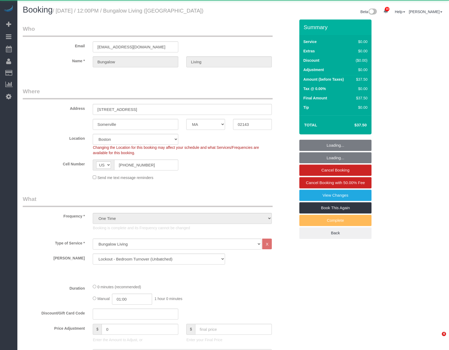
select select "MA"
select select "object:1397"
select select "spot6"
select select "22"
select select "number:89"
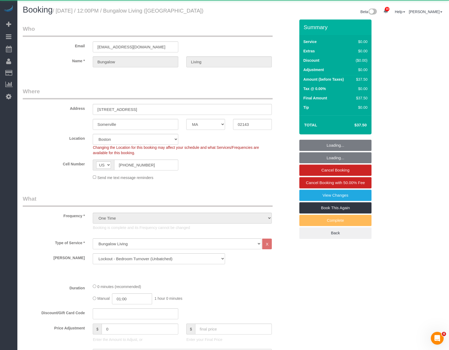
select select "number:90"
select select "number:15"
select select "number:7"
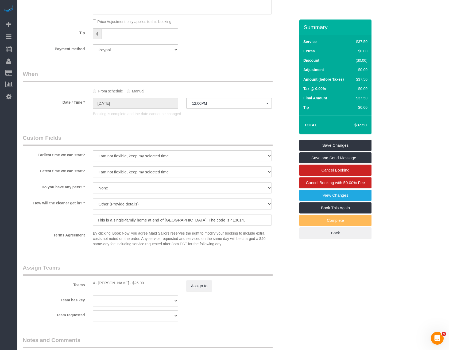
scroll to position [484, 0]
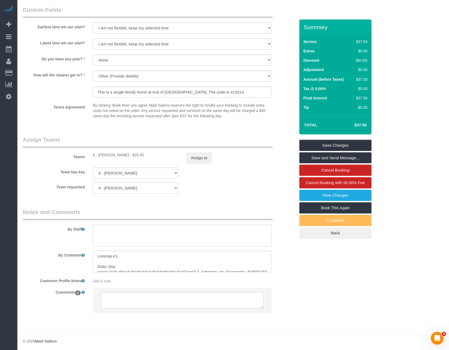
click at [241, 184] on div "Team requested 4 - Daniela Ferreira Alves 000 - Partnerships 000 - TEAM JOB 4 -…" at bounding box center [159, 187] width 280 height 11
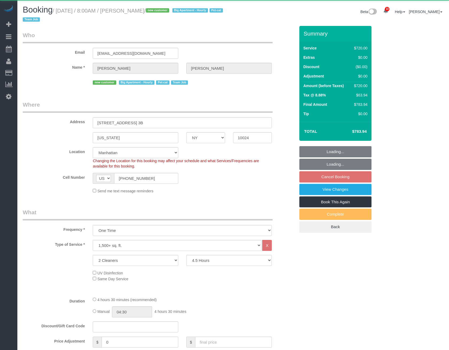
select select "NY"
select select "270"
select select "object:964"
select select "string:stripe-pm_1S2x4Y4VGloSiKo7I9q49Hh7"
select select "spot1"
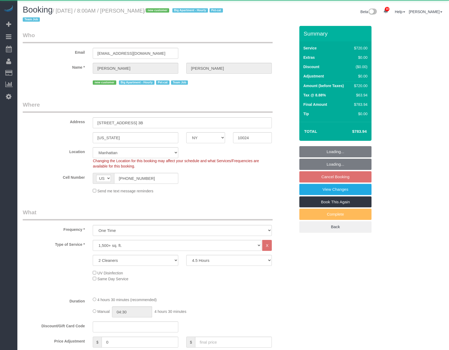
select select "number:56"
select select "number:68"
select select "number:14"
select select "number:5"
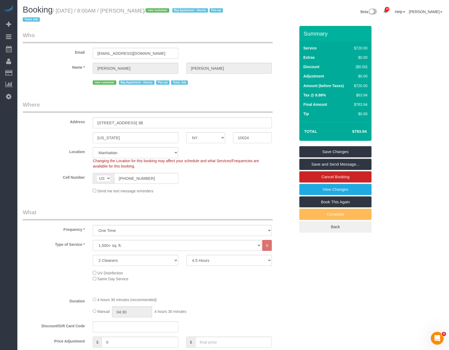
drag, startPoint x: 174, startPoint y: 8, endPoint x: 138, endPoint y: 8, distance: 35.2
click at [138, 8] on small "/ September 08, 2025 / 8:00AM / Holly Schneier / new customer Big Apartment - H…" at bounding box center [124, 15] width 202 height 15
click at [174, 103] on legend "Where" at bounding box center [148, 107] width 250 height 12
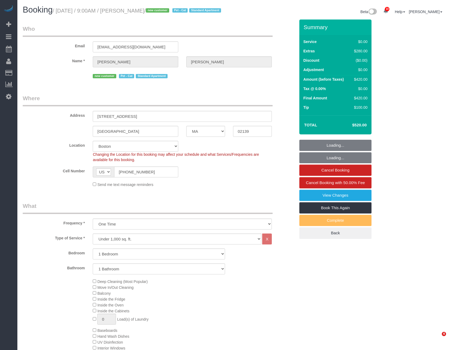
select select "MA"
select select "1"
select select "spot862"
select select "number:56"
select select "number:71"
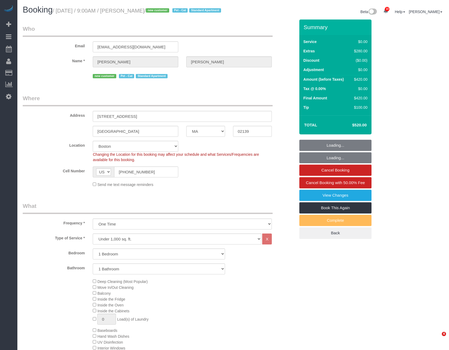
select select "number:14"
select select "number:7"
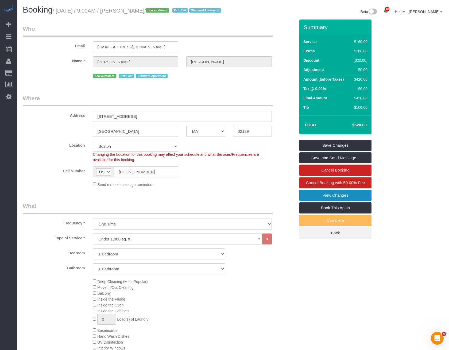
click at [342, 201] on link "View Changes" at bounding box center [335, 195] width 72 height 11
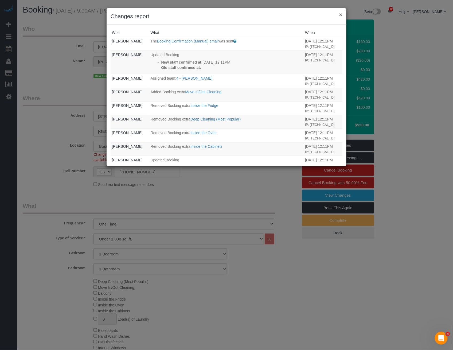
click at [340, 14] on button "×" at bounding box center [340, 15] width 3 height 6
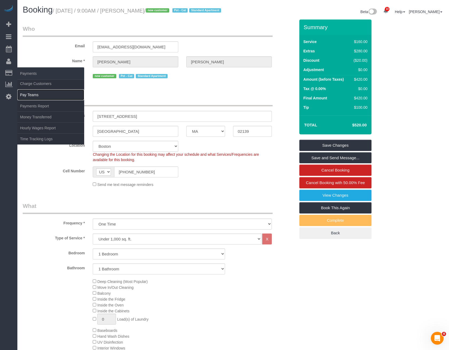
click at [37, 96] on link "Pay Teams" at bounding box center [50, 94] width 67 height 11
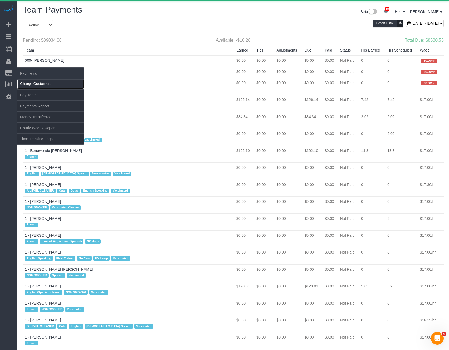
click at [36, 85] on link "Charge Customers" at bounding box center [50, 83] width 67 height 11
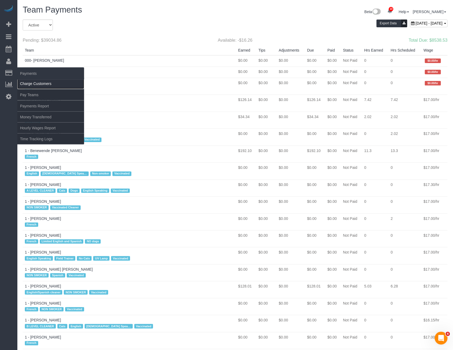
select select
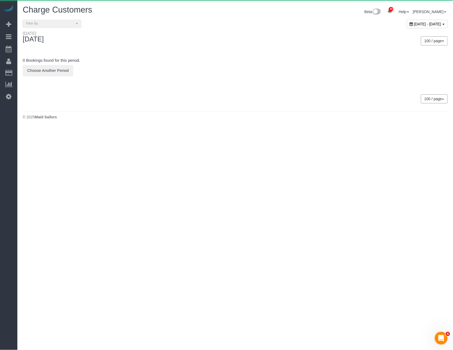
click at [408, 17] on div "Beta 10 Your Notifications You have 0 alerts × You have 9 to charge for [DATE] …" at bounding box center [343, 12] width 217 height 14
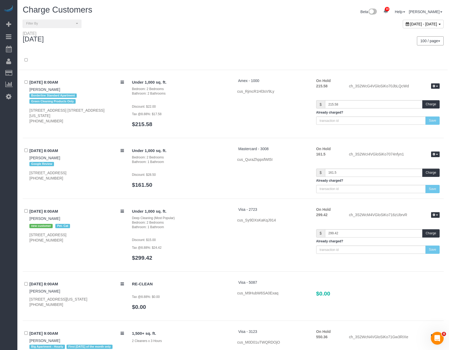
click at [410, 22] on span "[DATE] - [DATE]" at bounding box center [423, 24] width 27 height 4
type input "**********"
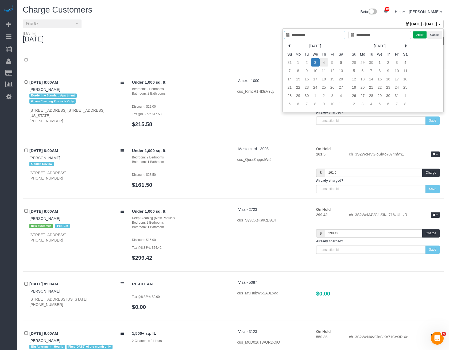
type input "**********"
click at [325, 60] on td "4" at bounding box center [323, 62] width 9 height 8
type input "**********"
click at [325, 60] on td "4" at bounding box center [323, 62] width 9 height 8
type input "**********"
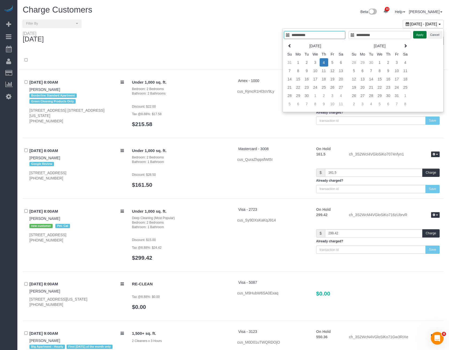
click at [423, 34] on button "Apply" at bounding box center [419, 35] width 13 height 8
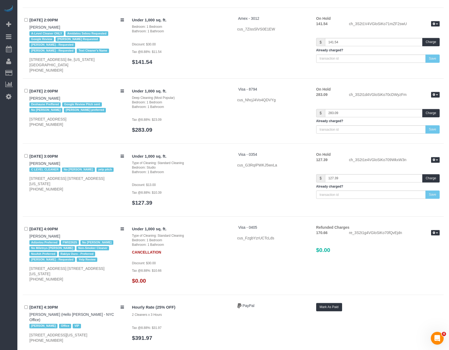
scroll to position [3341, 0]
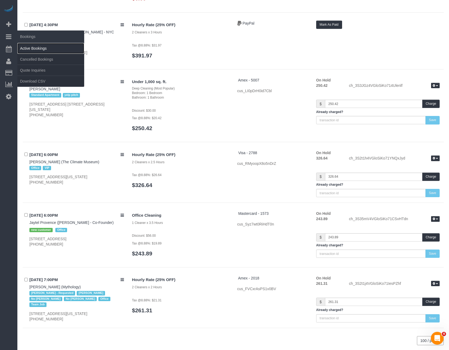
click at [27, 47] on link "Active Bookings" at bounding box center [50, 48] width 67 height 11
